Goal: Navigation & Orientation: Understand site structure

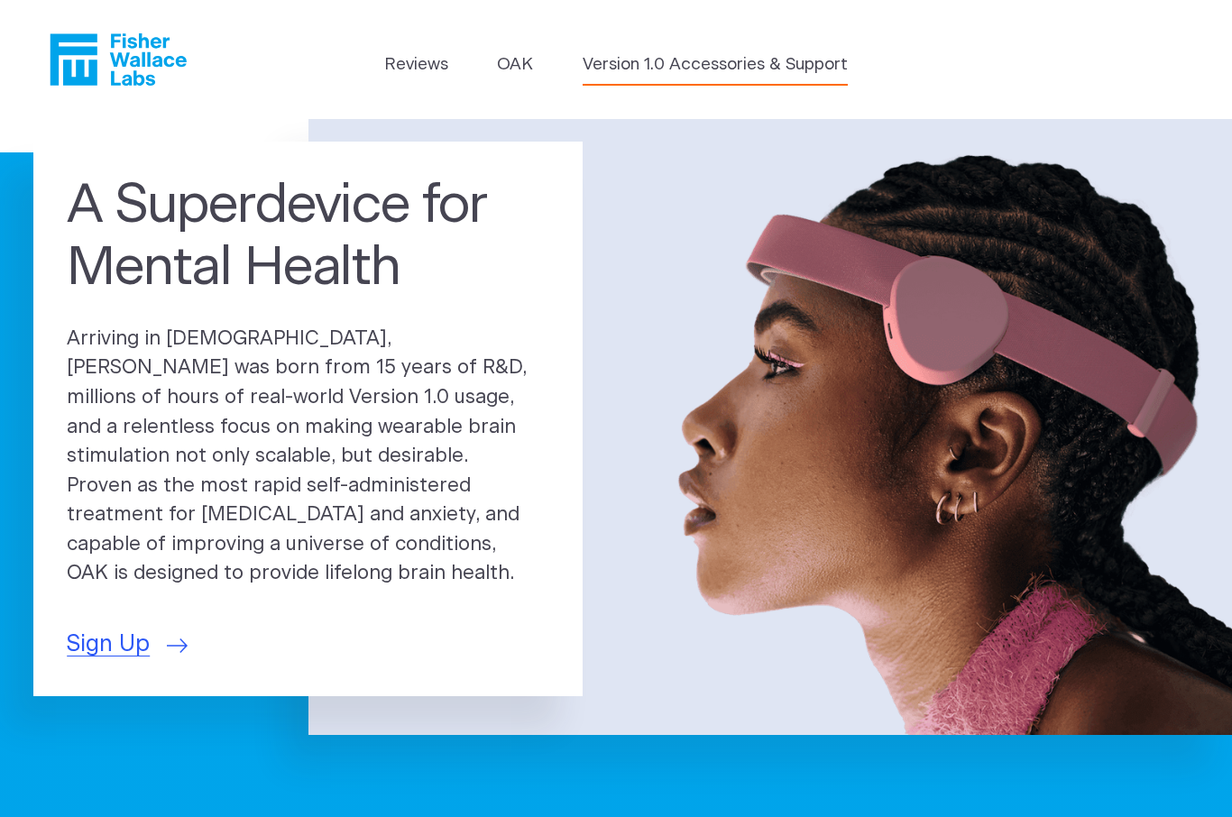
click at [699, 68] on link "Version 1.0 Accessories & Support" at bounding box center [715, 64] width 265 height 25
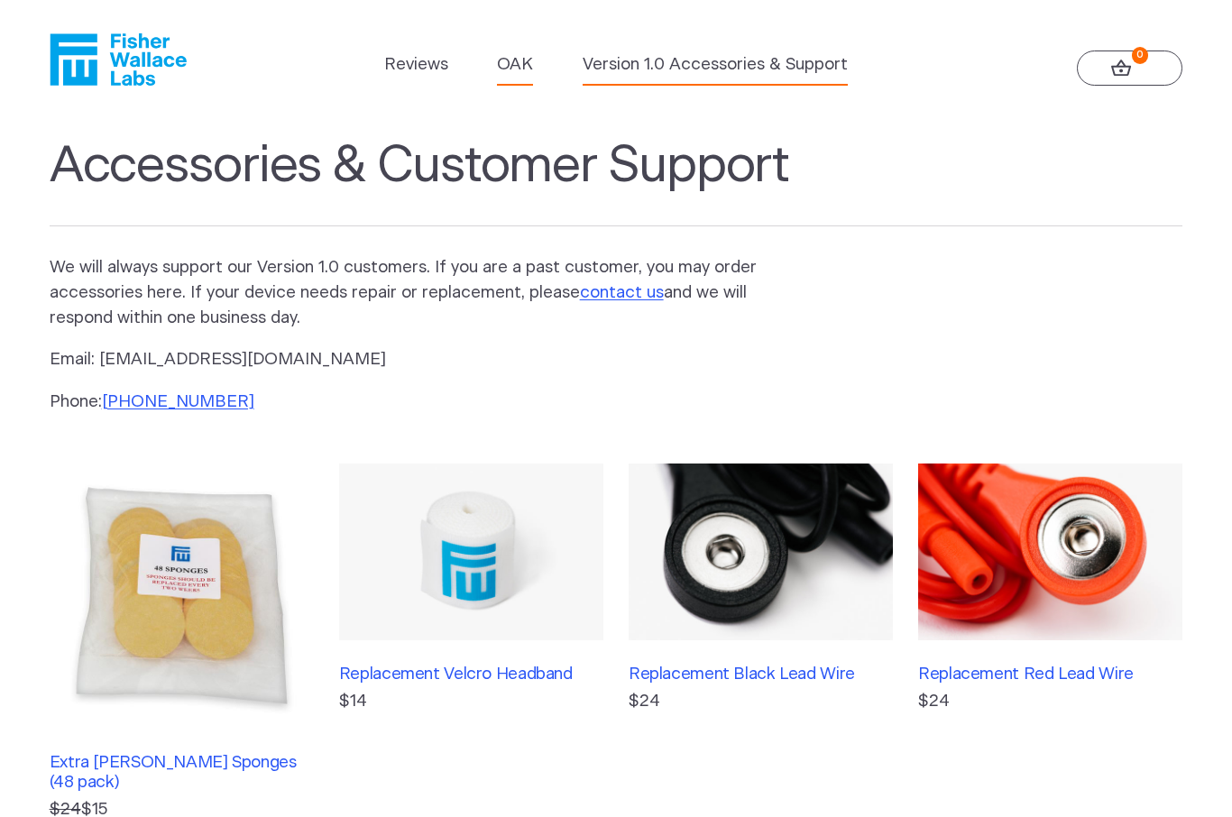
click at [515, 66] on link "OAK" at bounding box center [515, 64] width 36 height 25
click at [532, 57] on link "OAK" at bounding box center [515, 64] width 36 height 25
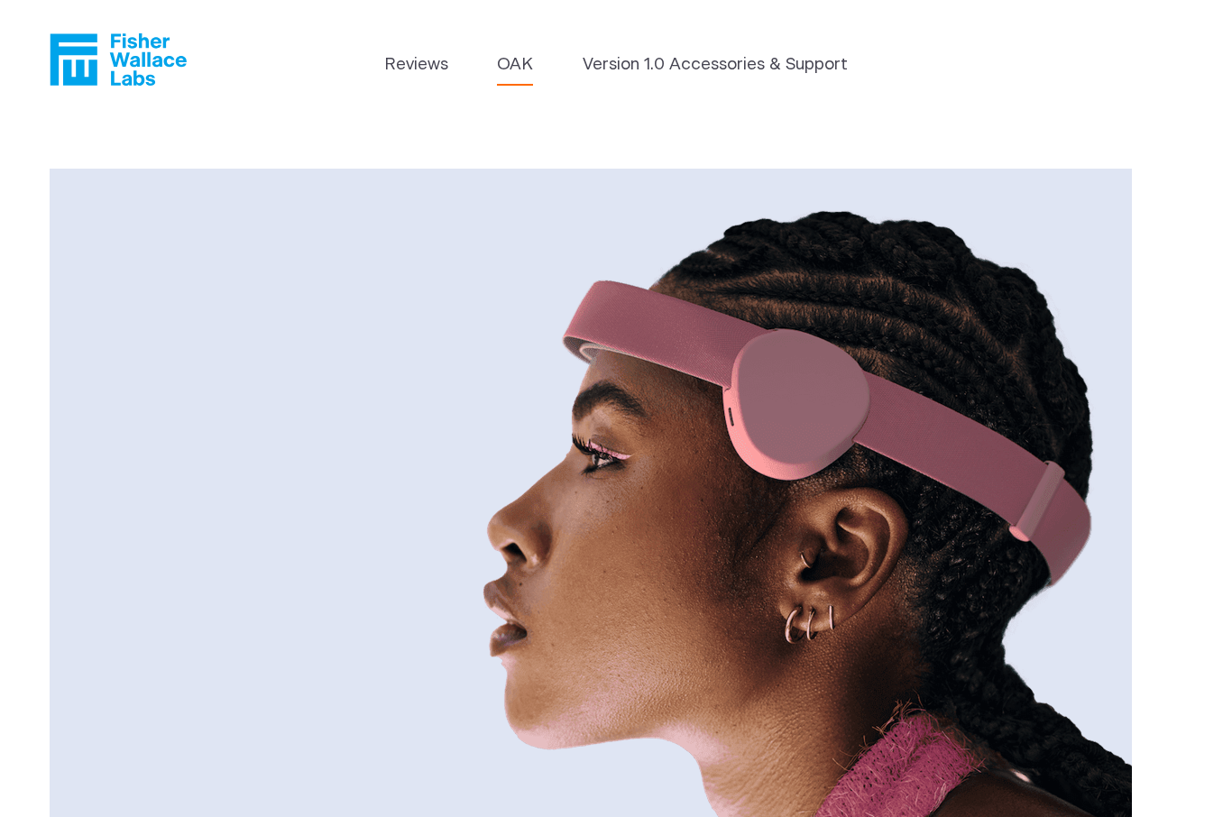
click at [122, 76] on icon "Fisher Wallace" at bounding box center [118, 59] width 137 height 52
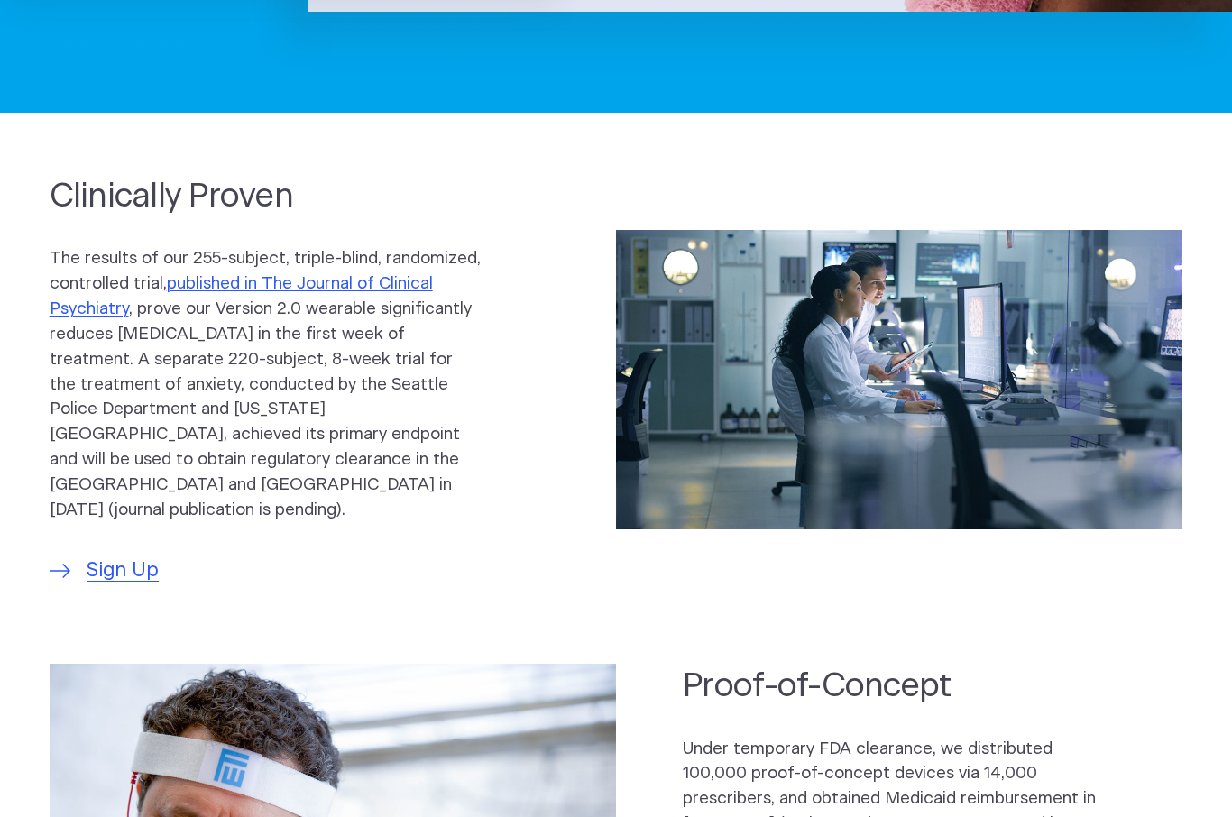
scroll to position [697, 0]
